Goal: Task Accomplishment & Management: Use online tool/utility

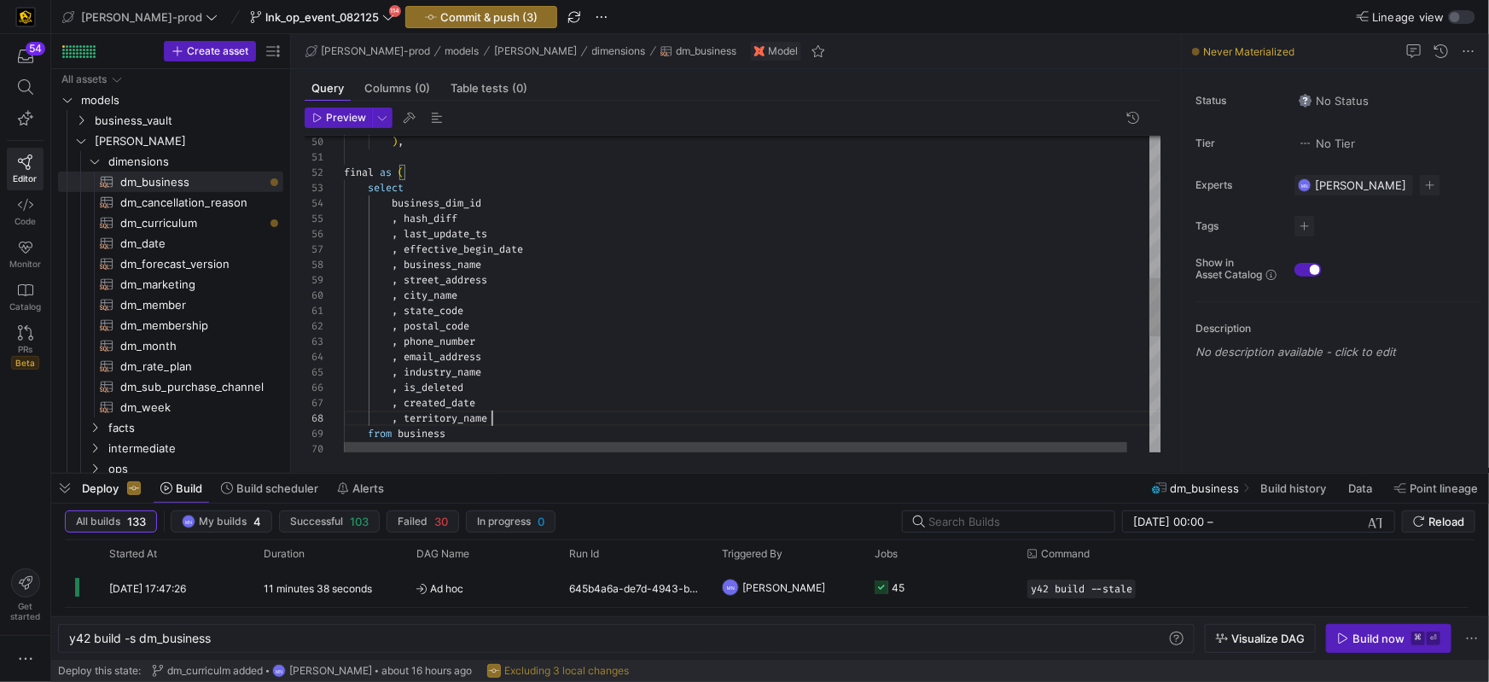
scroll to position [0, 73]
type textarea "final as ( select business_dim_id , hash_diff , last_update_ts , effective_begi…"
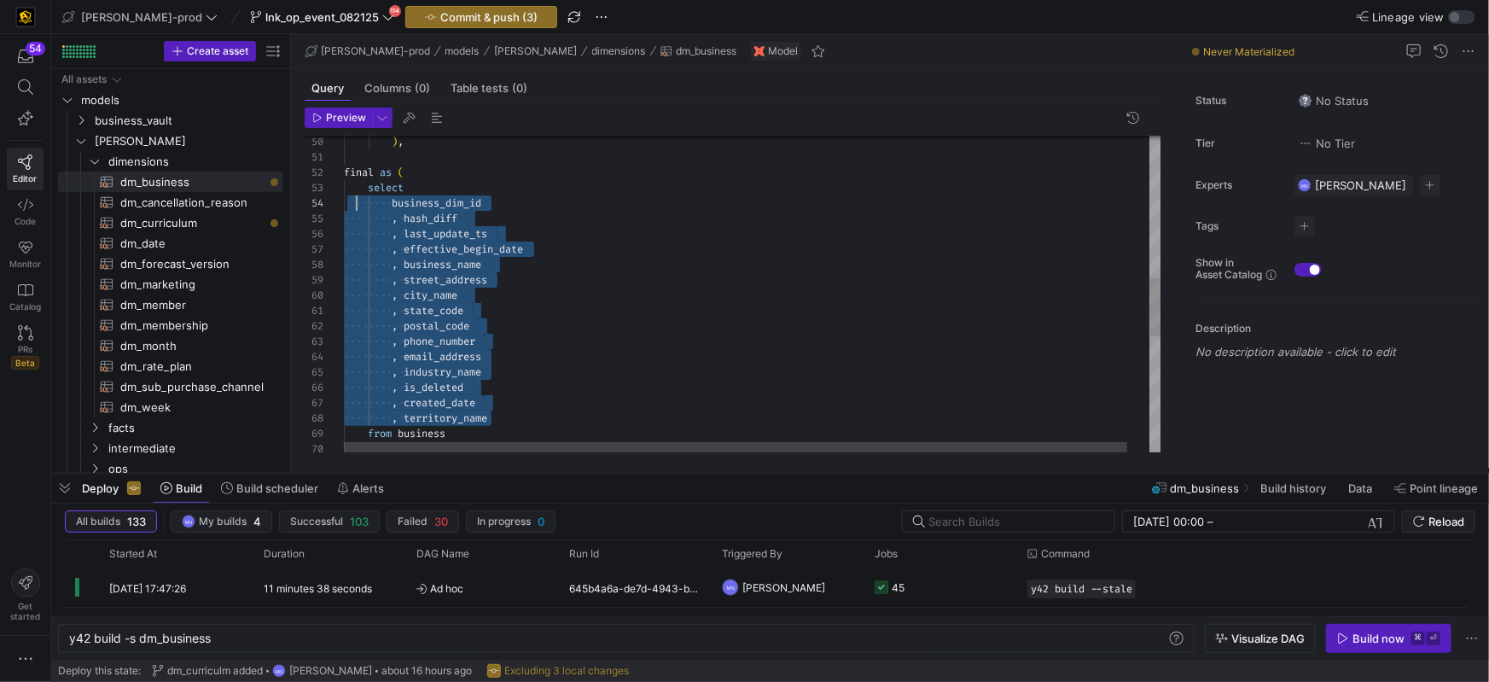
scroll to position [46, 0]
drag, startPoint x: 502, startPoint y: 418, endPoint x: 346, endPoint y: 209, distance: 260.5
click at [328, 195] on div "66 65 64 63 62 61 60 58 59 56 57 55 54 53 52 51 50 67 68 69 70 , is_deleted , i…" at bounding box center [733, 294] width 857 height 317
